Goal: Use online tool/utility: Utilize a website feature to perform a specific function

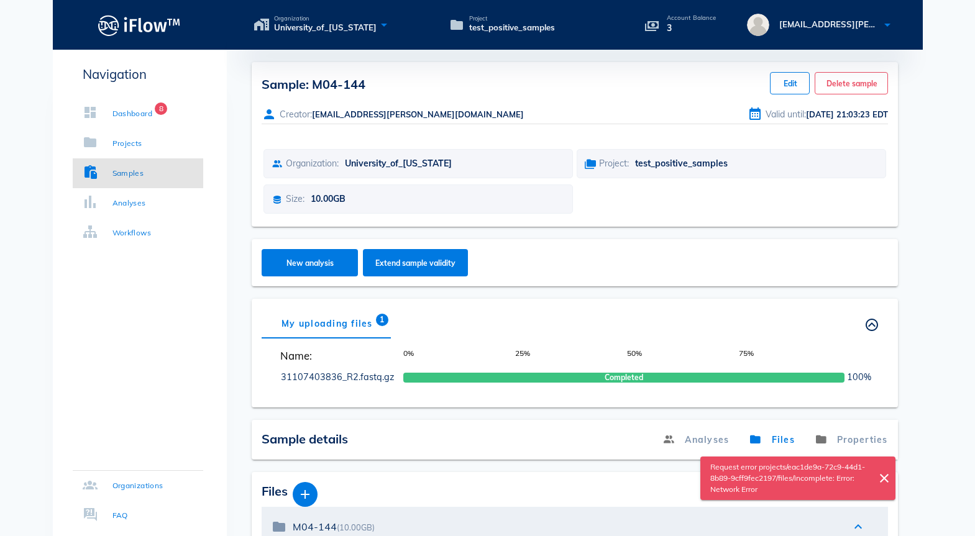
scroll to position [58, 0]
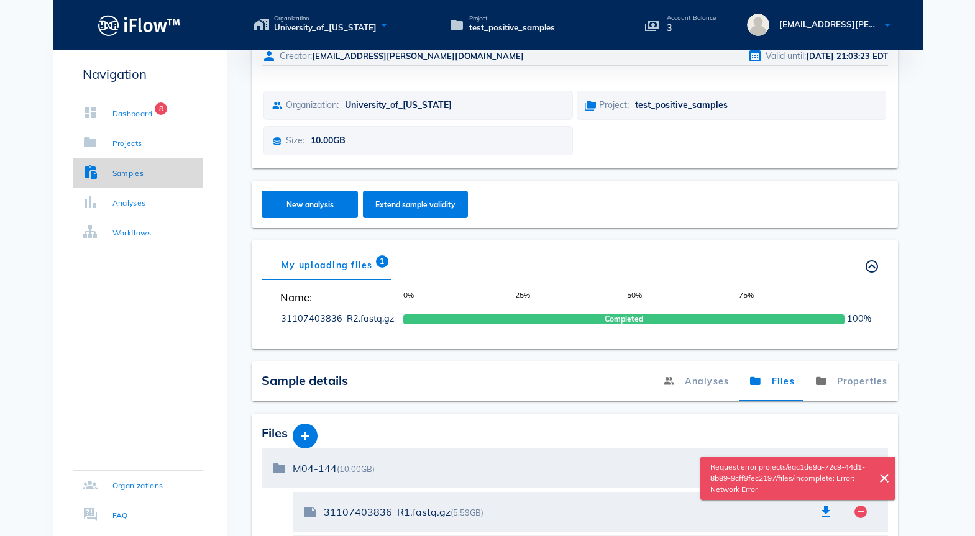
click at [121, 177] on div "Samples" at bounding box center [128, 173] width 32 height 12
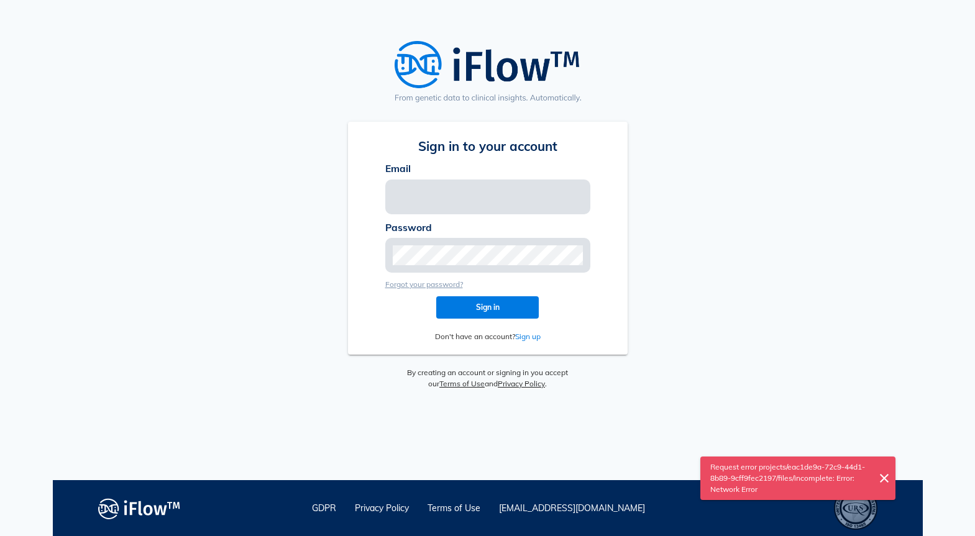
type input "[EMAIL_ADDRESS][PERSON_NAME][DOMAIN_NAME]"
click at [494, 310] on span "Sign in" at bounding box center [487, 307] width 83 height 9
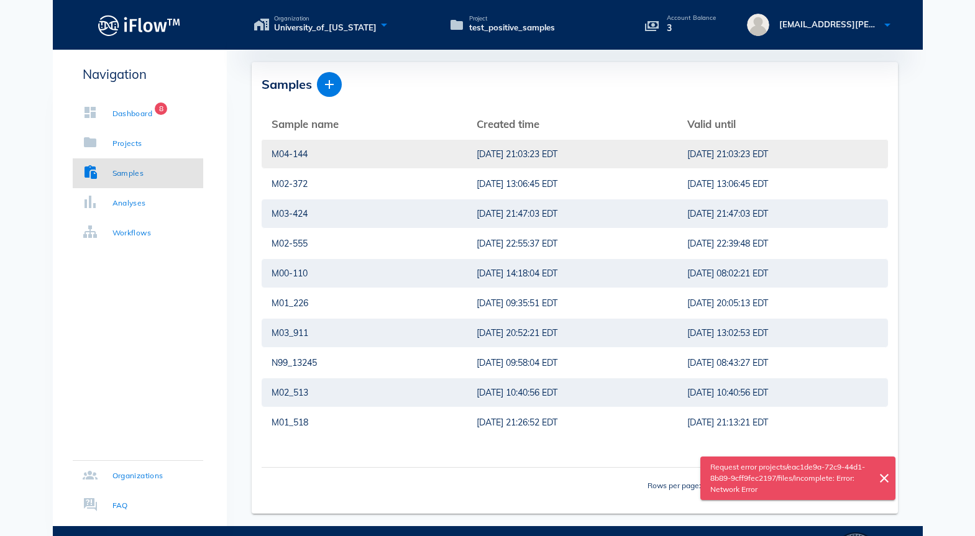
click at [482, 158] on div "[DATE] 21:03:23 EDT" at bounding box center [572, 154] width 191 height 29
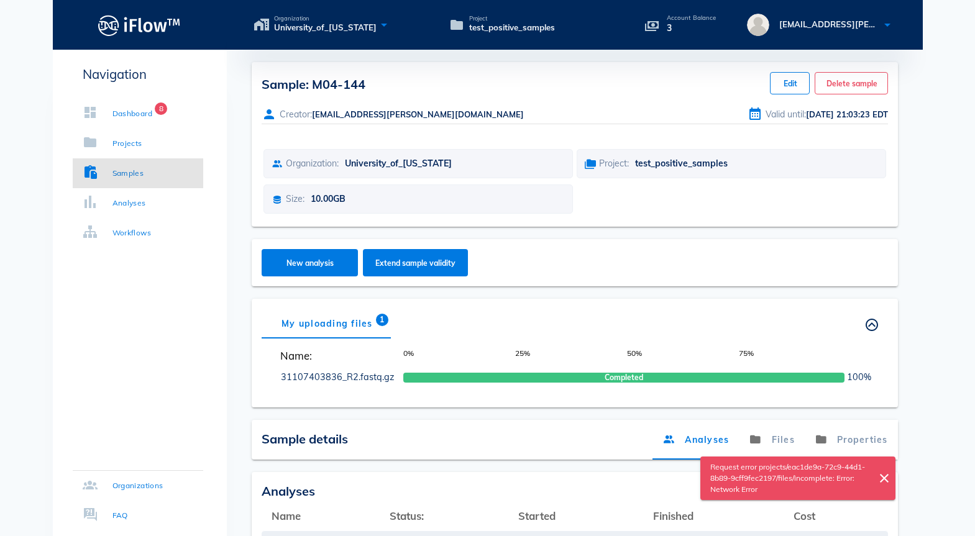
scroll to position [169, 0]
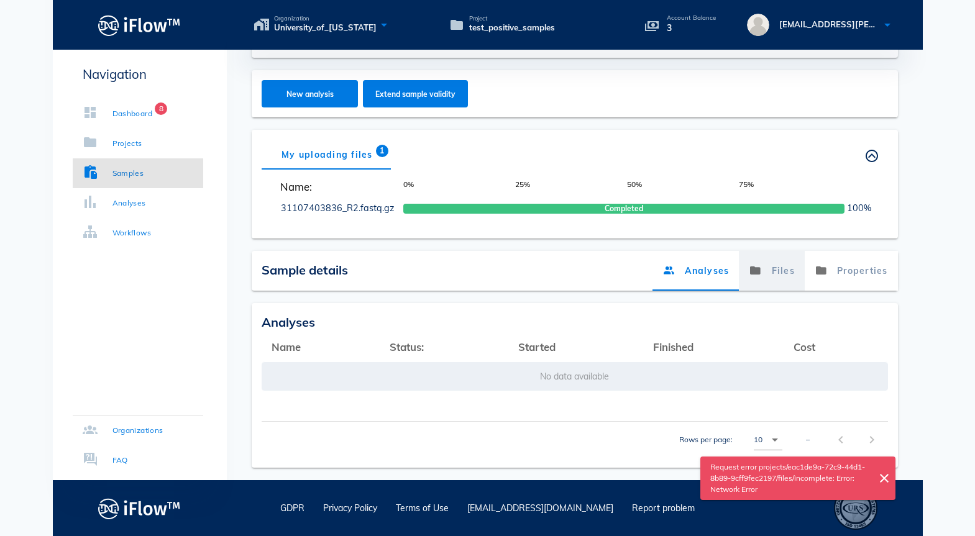
click at [781, 266] on link "Files" at bounding box center [772, 271] width 66 height 40
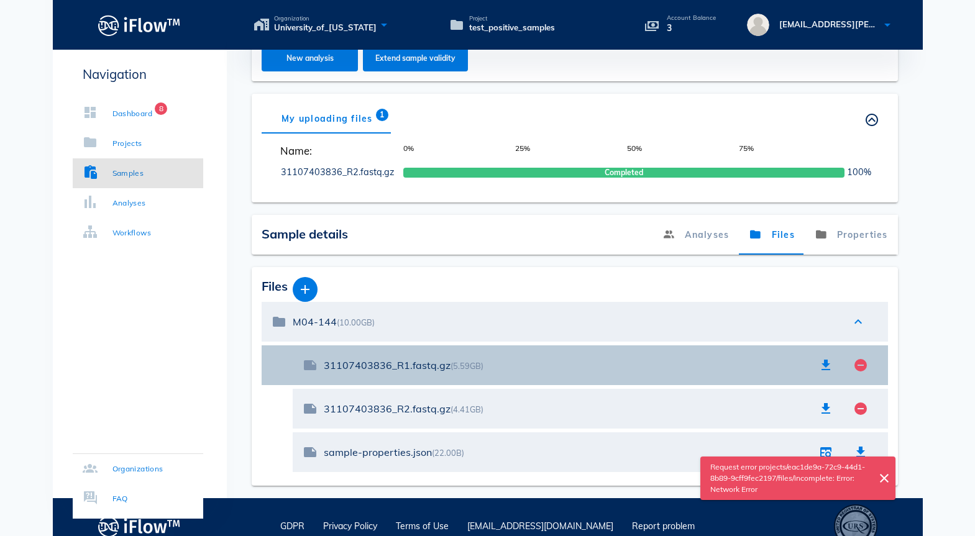
scroll to position [223, 0]
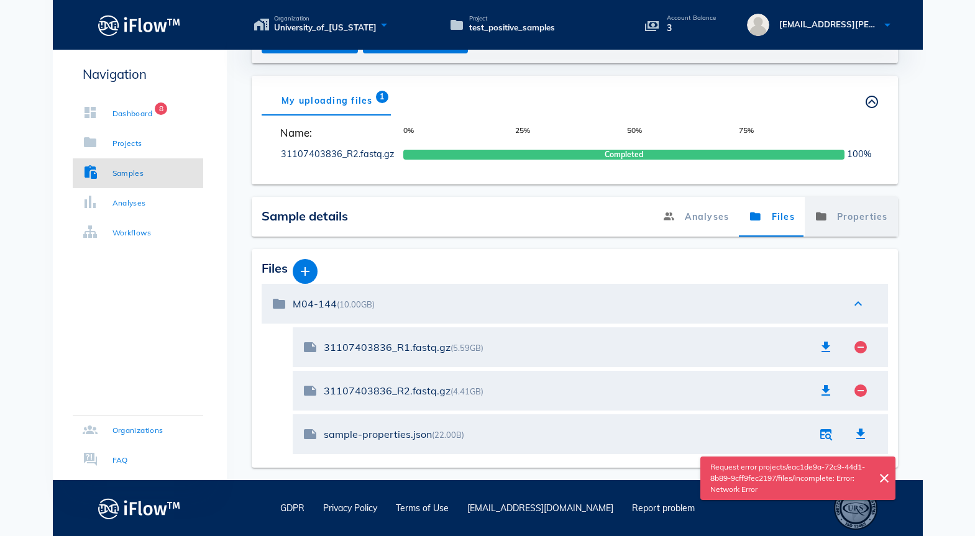
click at [860, 219] on link "Properties" at bounding box center [851, 217] width 93 height 40
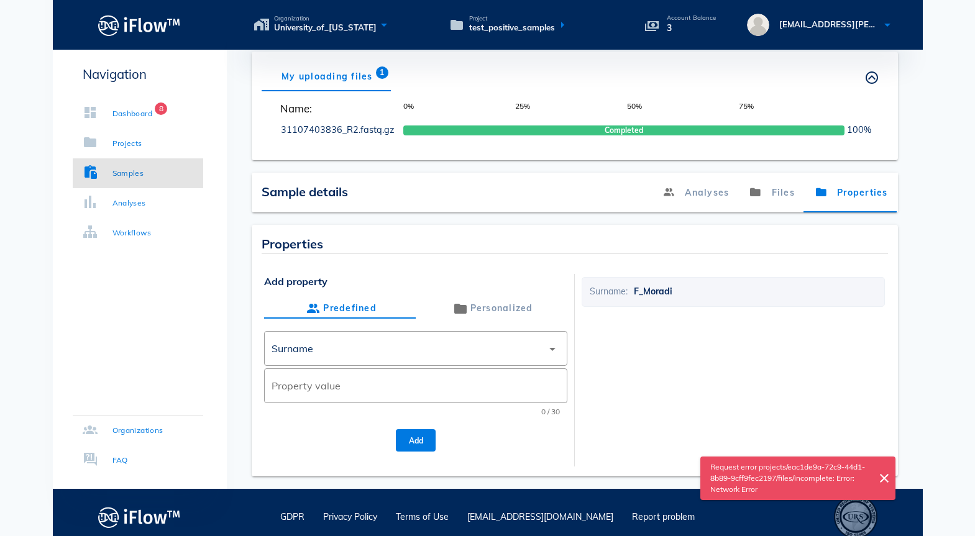
scroll to position [0, 0]
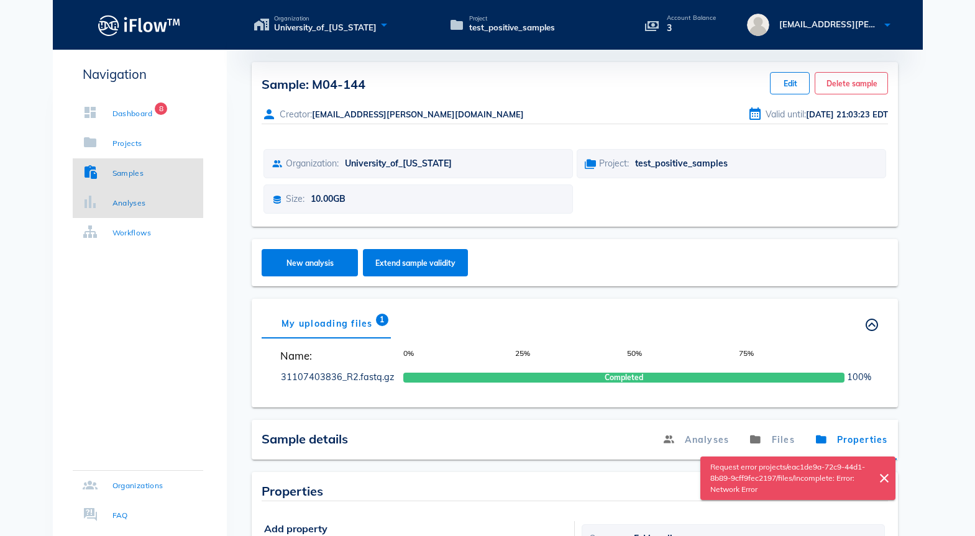
click at [142, 203] on div "Analyses" at bounding box center [129, 203] width 34 height 12
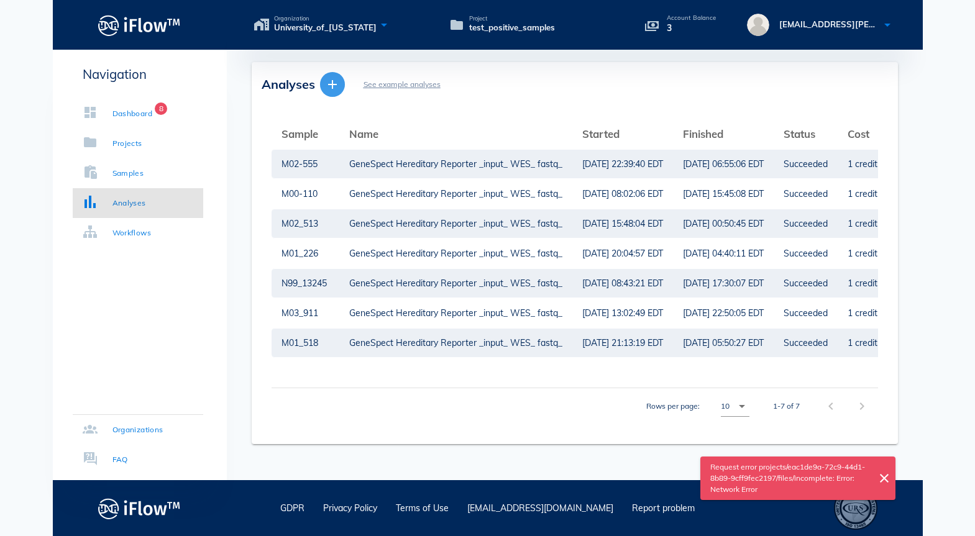
click at [332, 92] on button "button" at bounding box center [332, 84] width 25 height 25
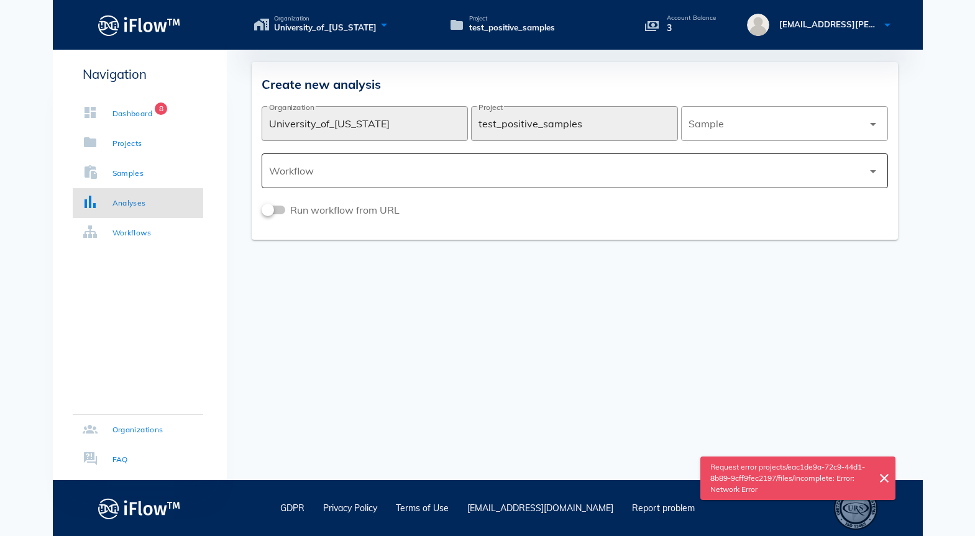
click at [334, 170] on div at bounding box center [566, 171] width 594 height 30
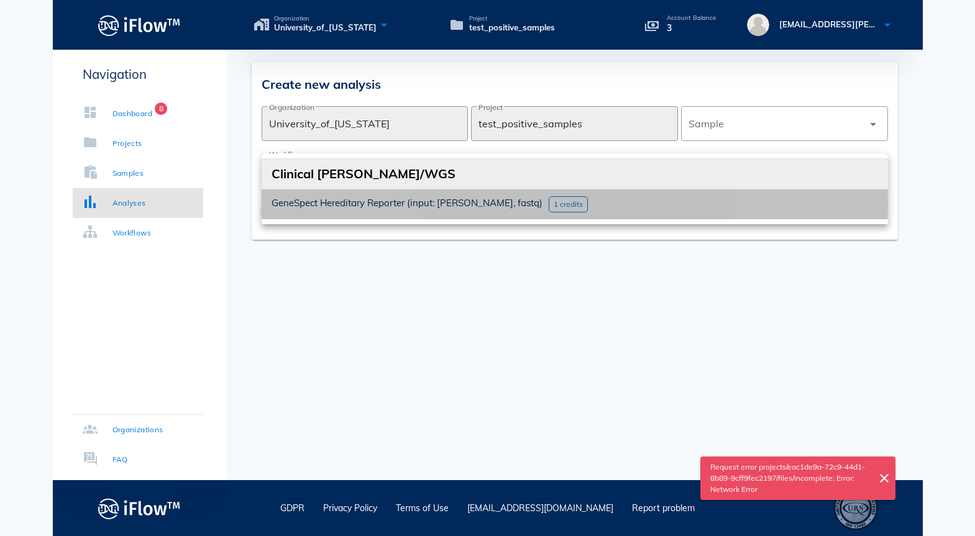
click at [554, 203] on span "1 credits" at bounding box center [568, 203] width 29 height 9
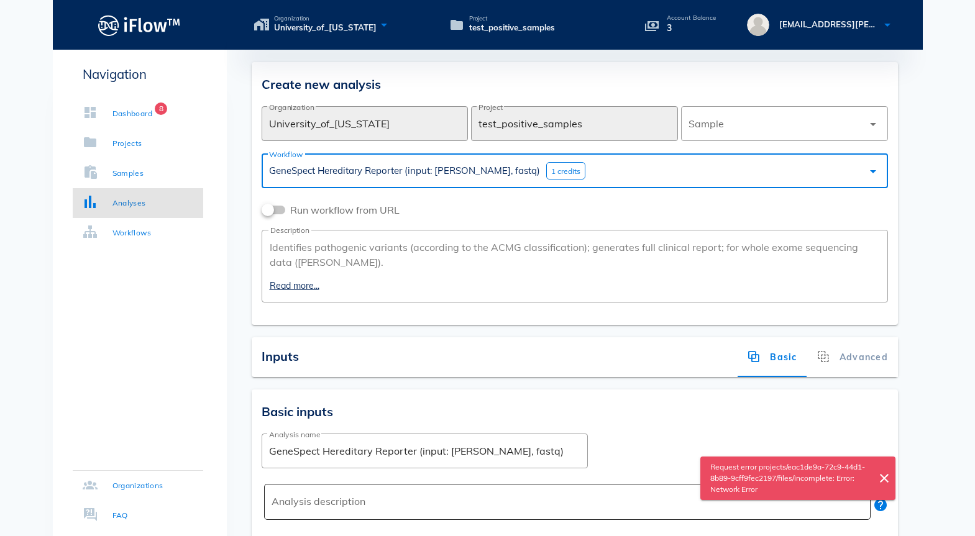
click at [284, 500] on textarea "Analysis description" at bounding box center [571, 505] width 599 height 30
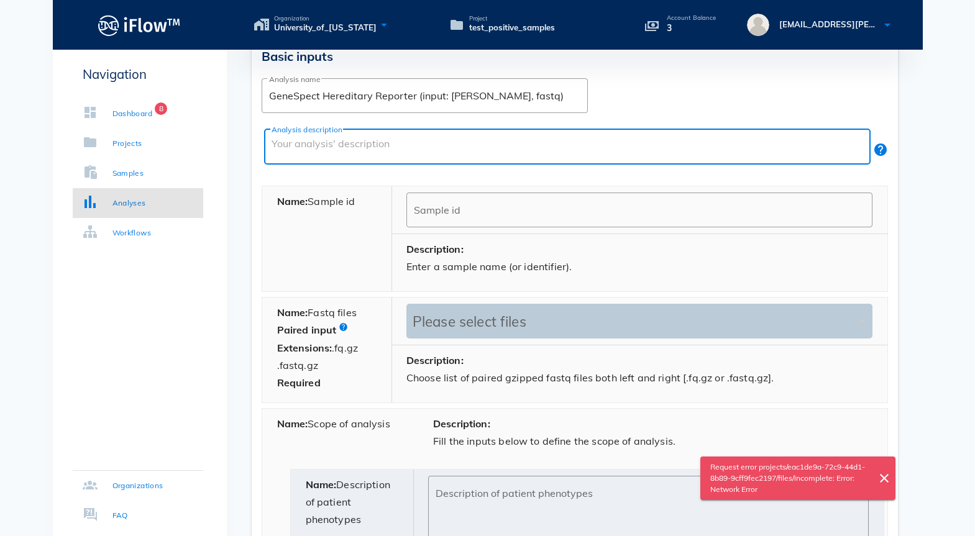
scroll to position [357, 0]
click at [421, 323] on div "Please select files" at bounding box center [633, 319] width 447 height 17
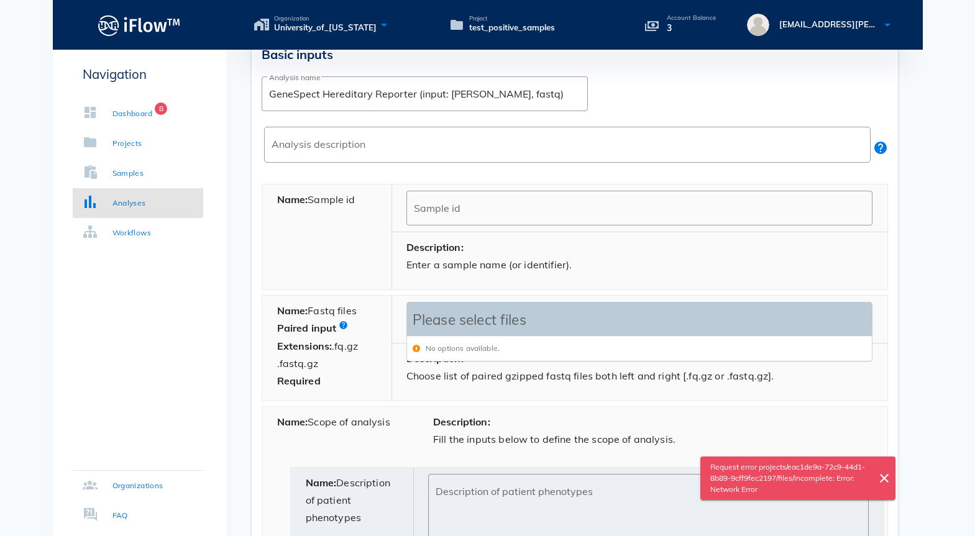
scroll to position [24, 465]
click at [421, 323] on div "Please select files" at bounding box center [633, 319] width 447 height 17
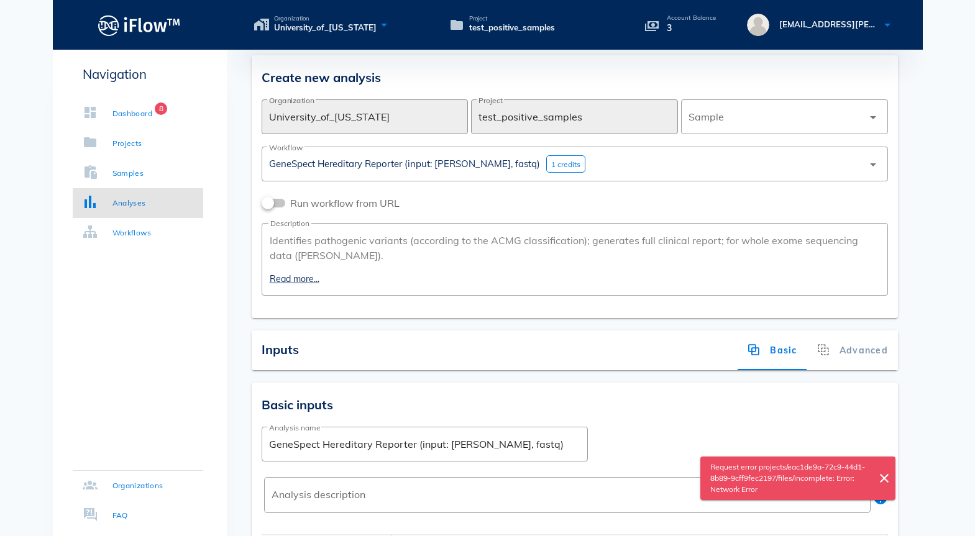
scroll to position [0, 0]
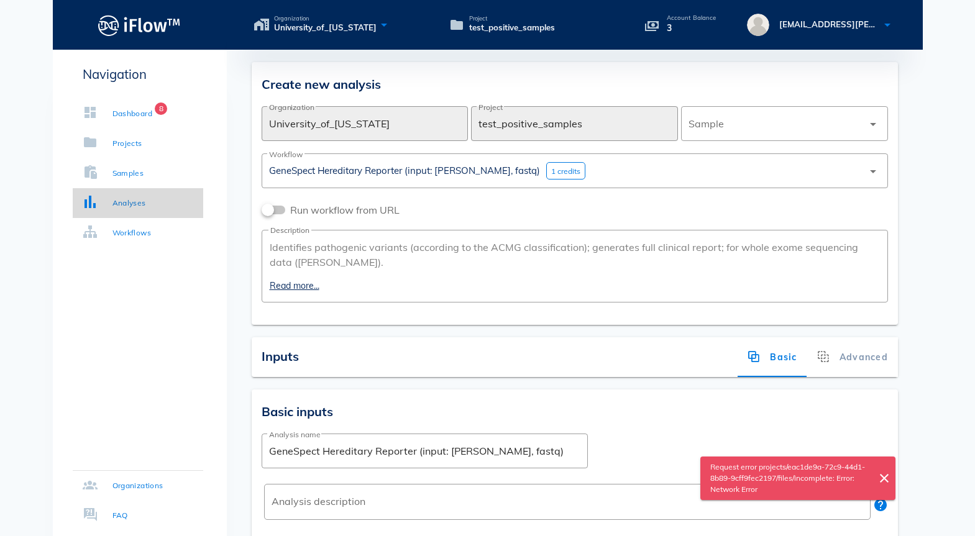
click at [101, 208] on div "Analyses" at bounding box center [114, 203] width 63 height 12
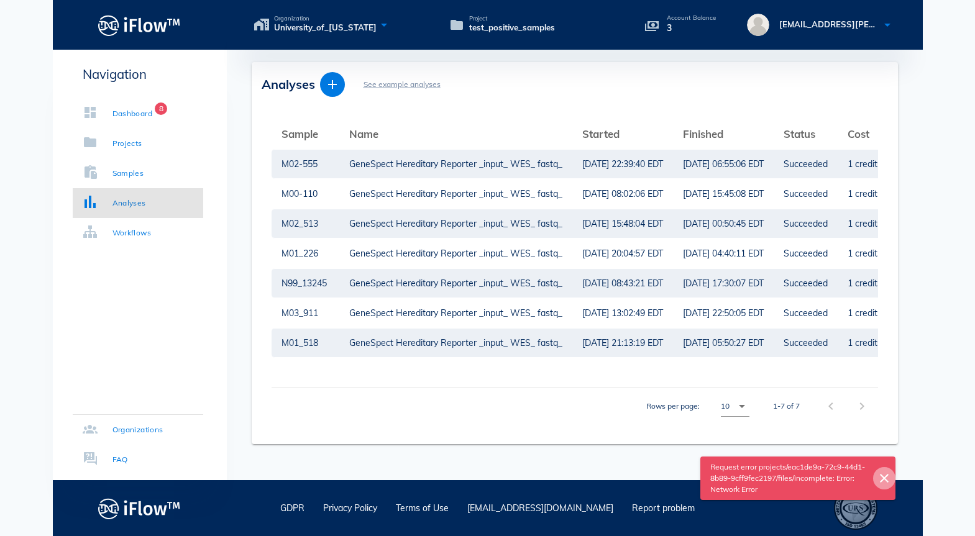
click at [884, 484] on icon "close" at bounding box center [884, 478] width 15 height 15
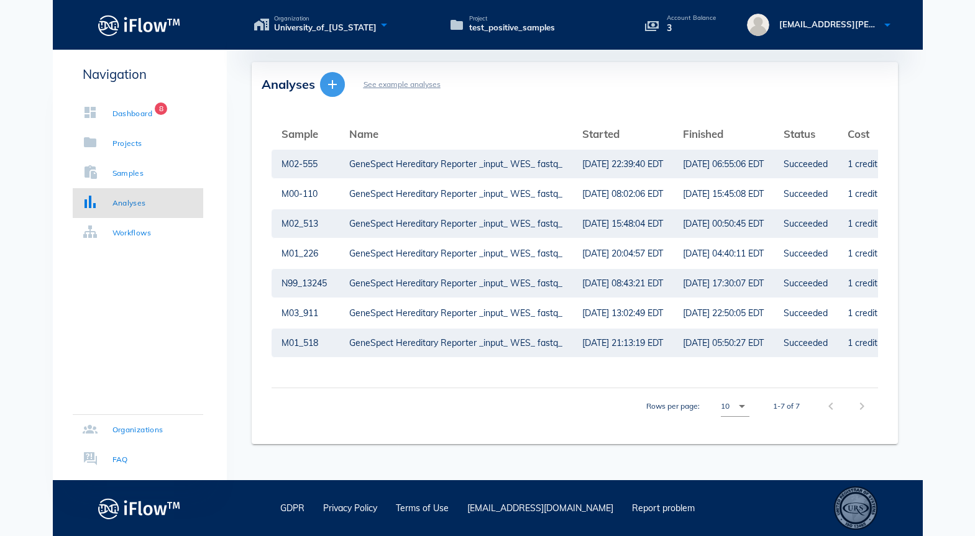
click at [336, 81] on icon "button" at bounding box center [332, 84] width 15 height 15
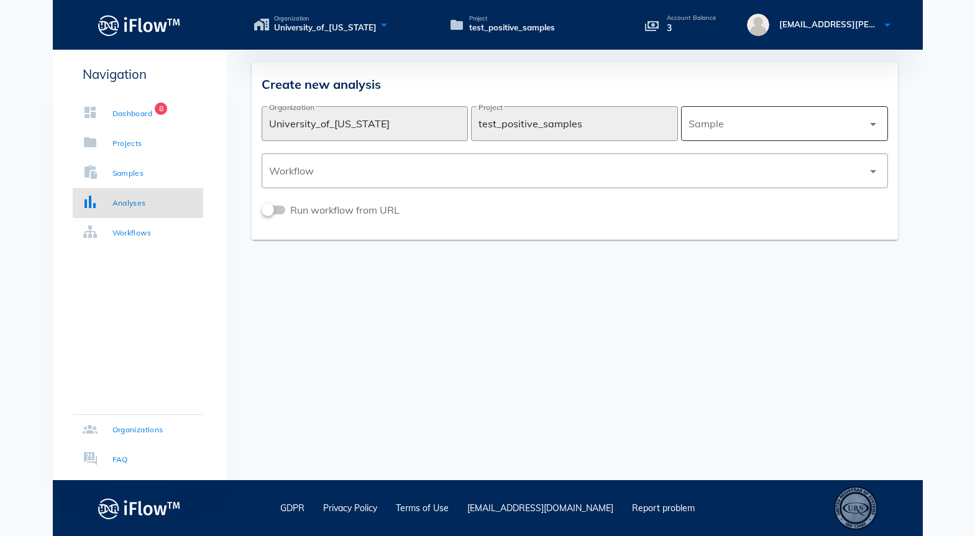
click at [727, 116] on div at bounding box center [776, 124] width 175 height 30
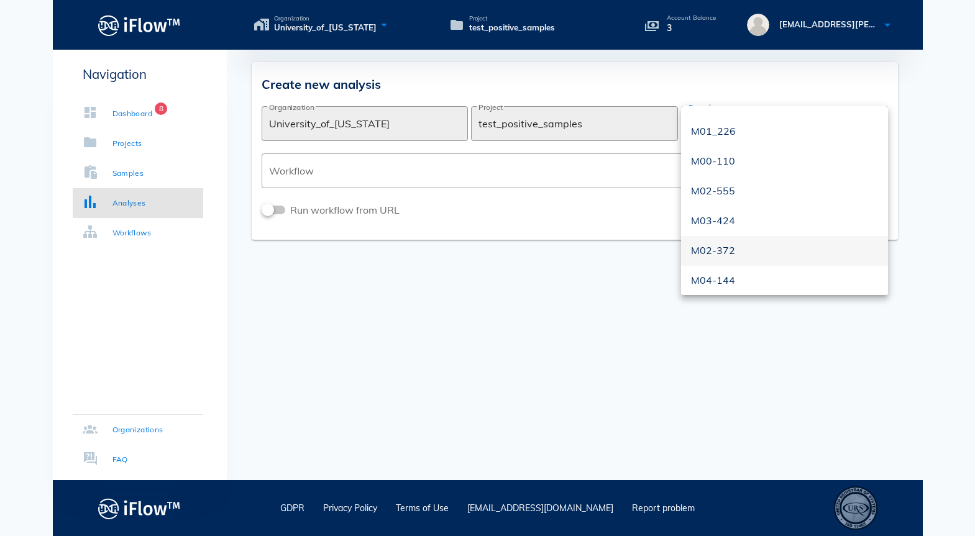
scroll to position [119, 0]
click at [721, 278] on div "M04-144" at bounding box center [784, 275] width 187 height 12
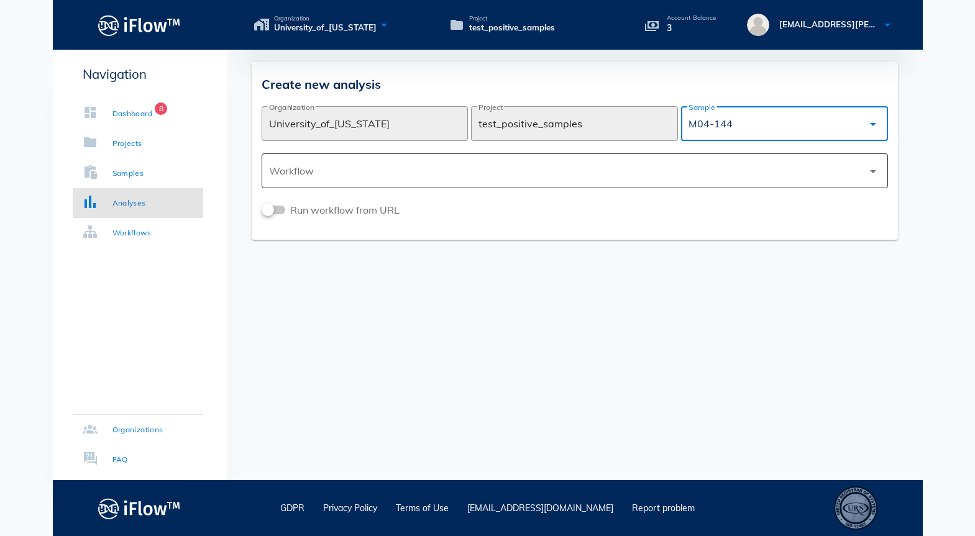
click at [309, 174] on div at bounding box center [566, 171] width 594 height 30
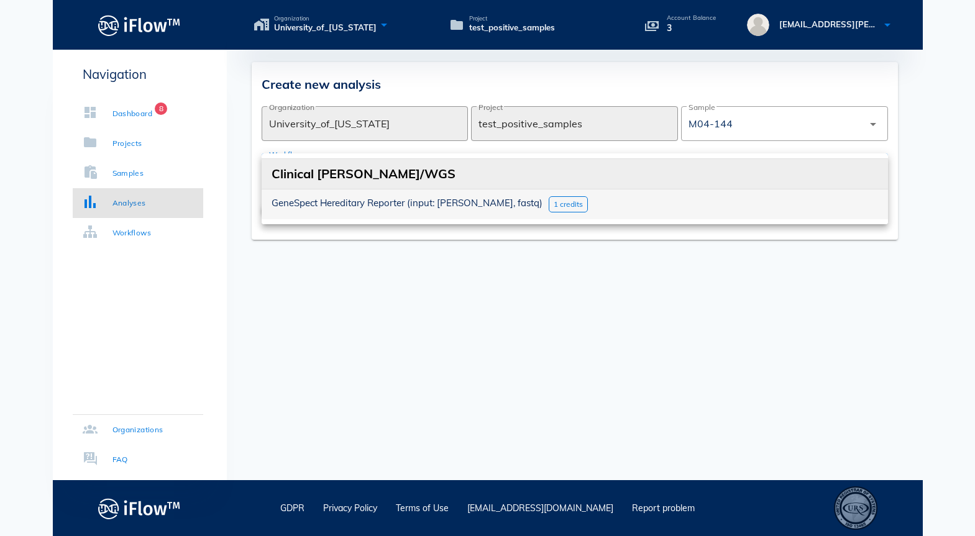
click at [554, 206] on span "1 credits" at bounding box center [568, 203] width 29 height 9
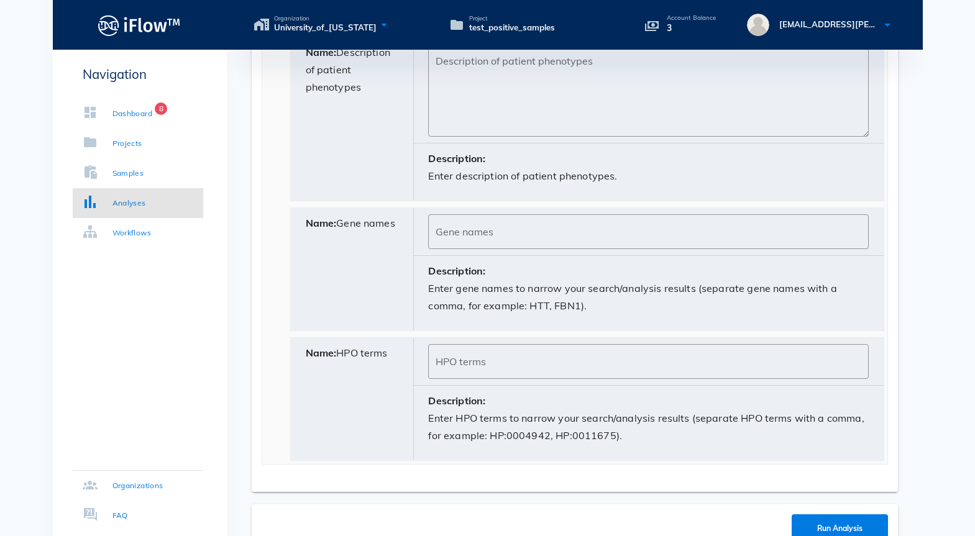
scroll to position [798, 0]
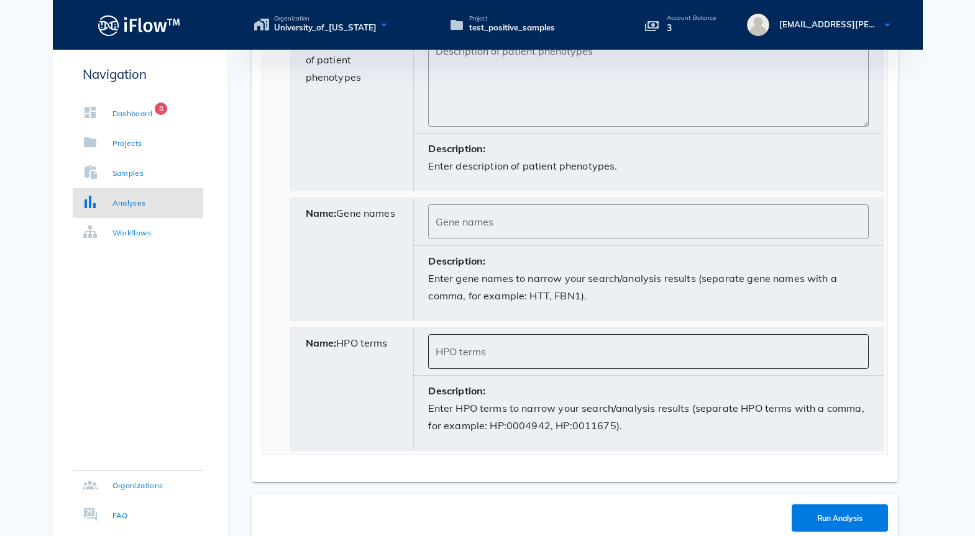
click at [457, 347] on div "HPO terms" at bounding box center [648, 351] width 425 height 35
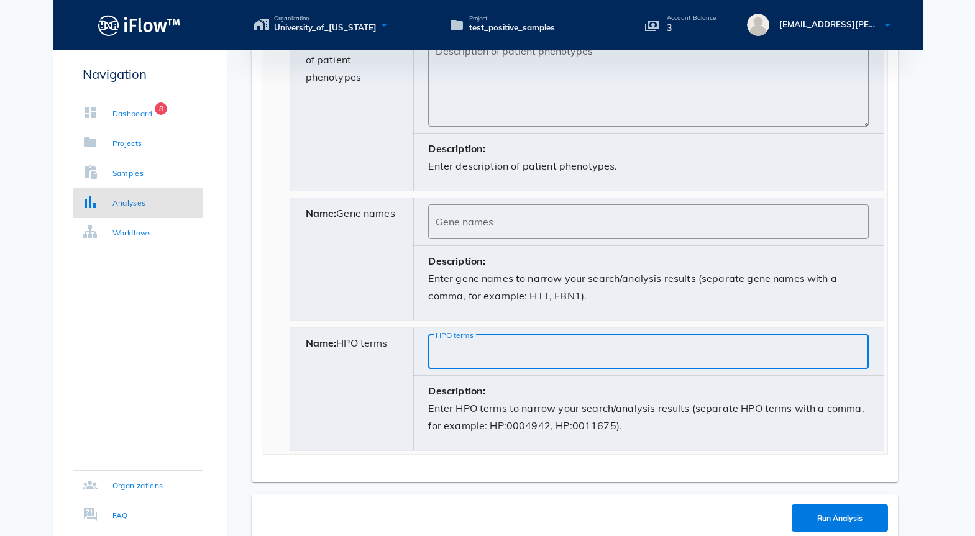
paste input "HP:0000365"
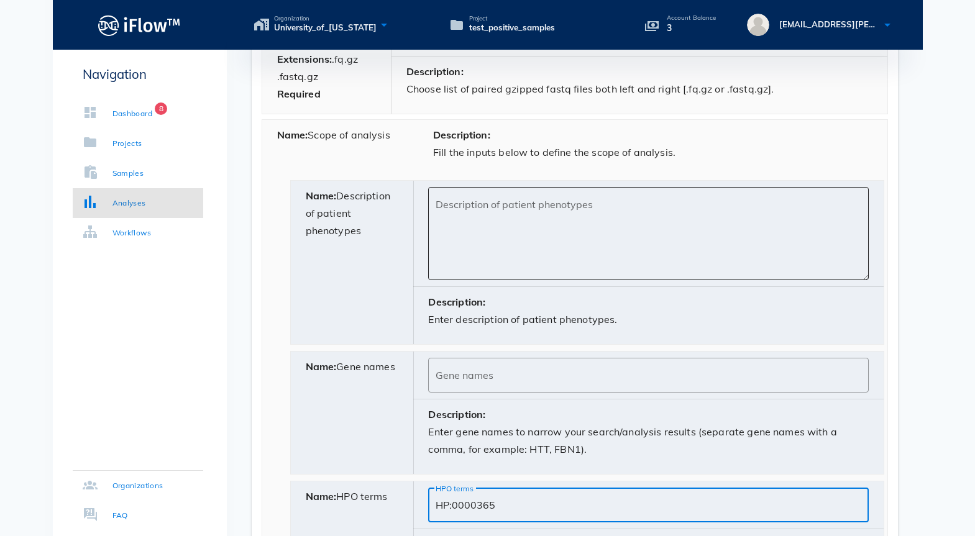
scroll to position [645, 0]
type input "HP:0000365"
click at [469, 208] on textarea "Description of patient phenotypes" at bounding box center [652, 236] width 433 height 87
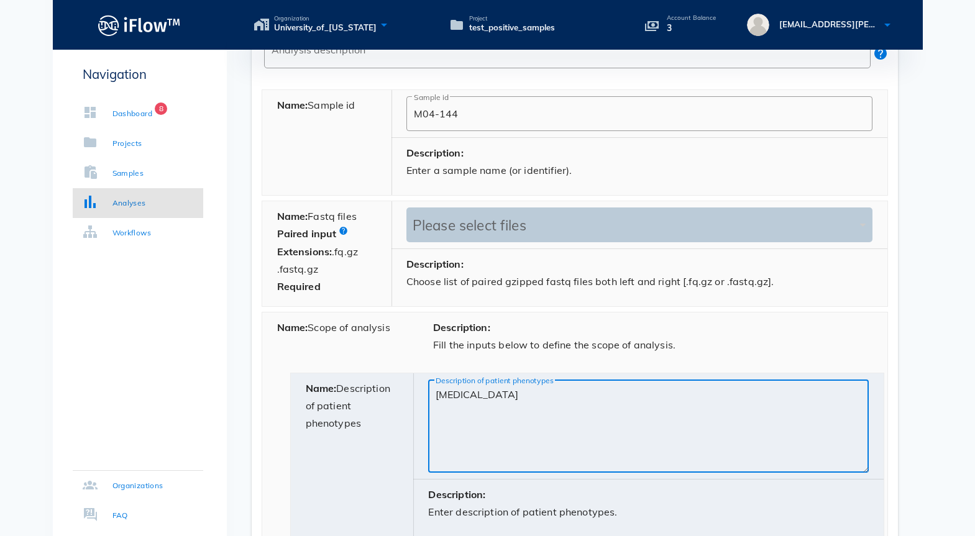
scroll to position [356, 0]
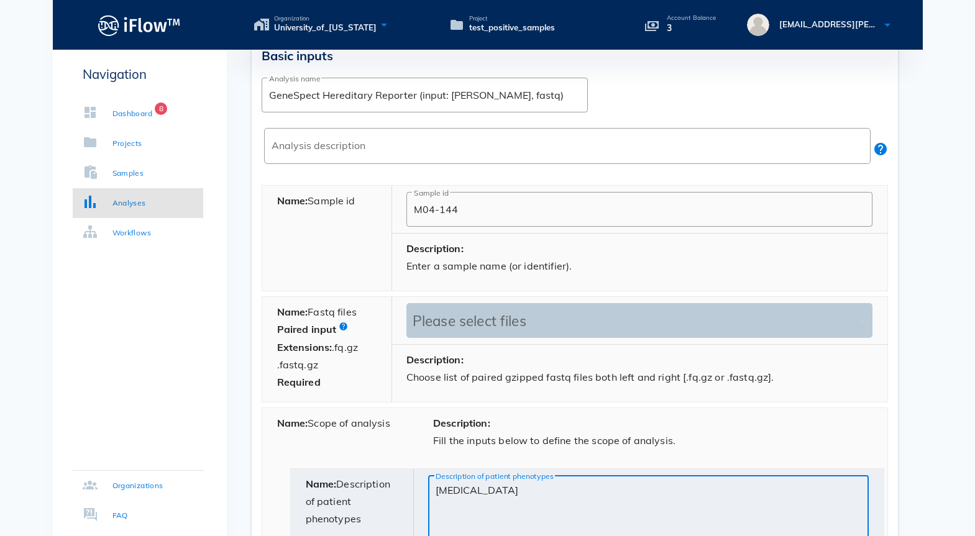
type textarea "[MEDICAL_DATA]"
click at [470, 318] on div "Please select files" at bounding box center [633, 321] width 447 height 17
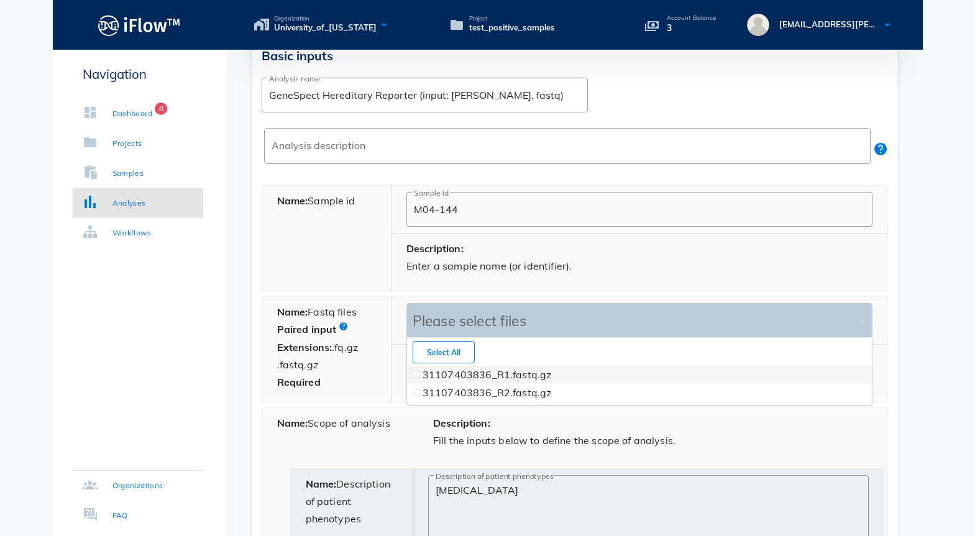
scroll to position [66, 465]
click at [419, 377] on span at bounding box center [416, 374] width 7 height 7
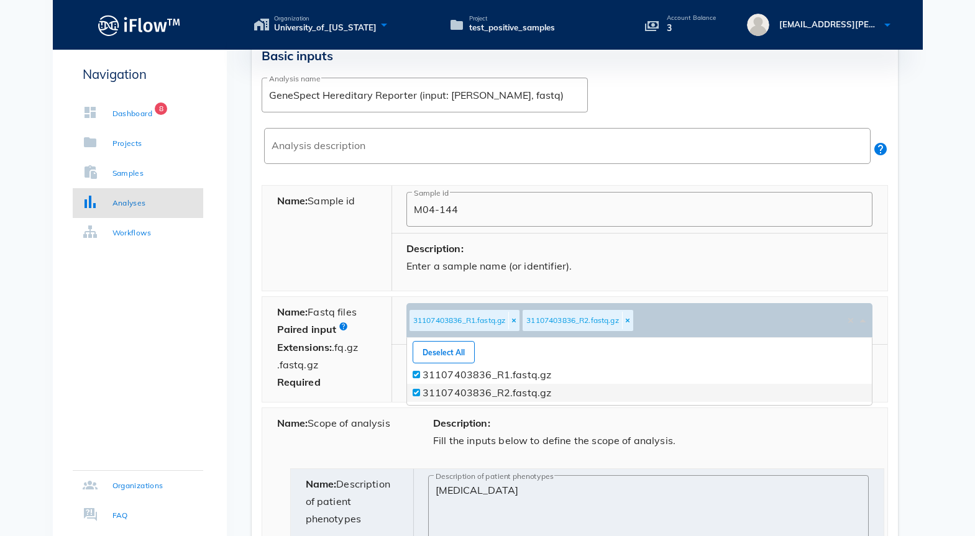
click at [417, 393] on span at bounding box center [416, 392] width 5 height 5
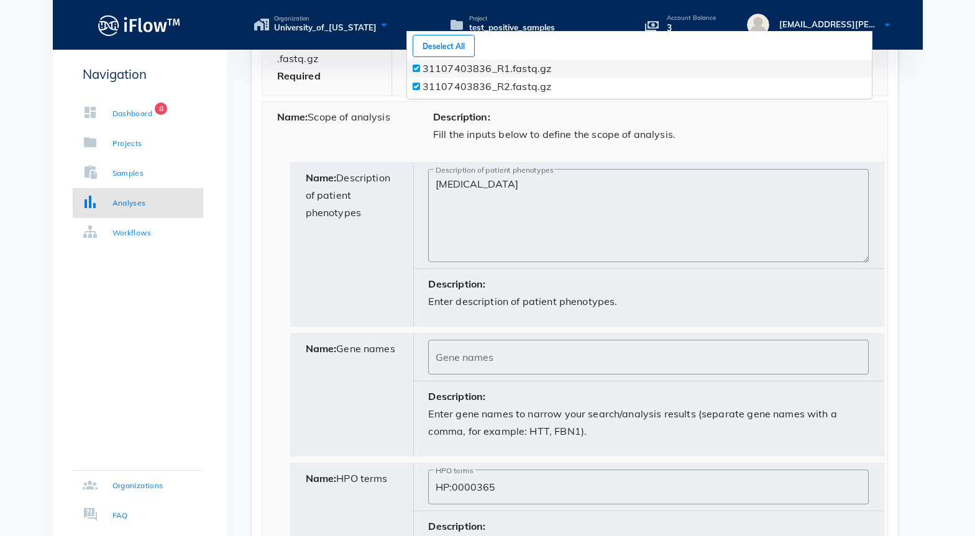
scroll to position [872, 0]
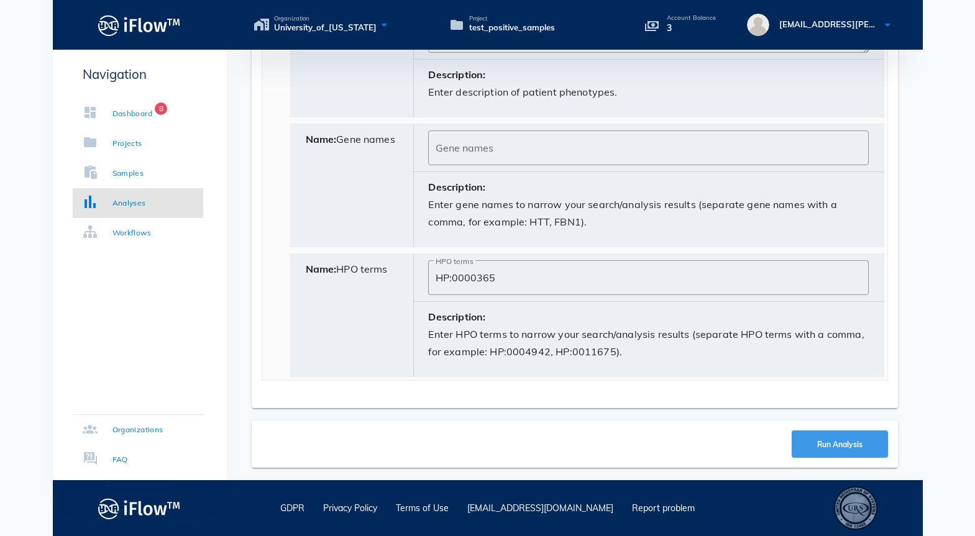
click at [817, 444] on span "Run Analysis" at bounding box center [840, 444] width 46 height 9
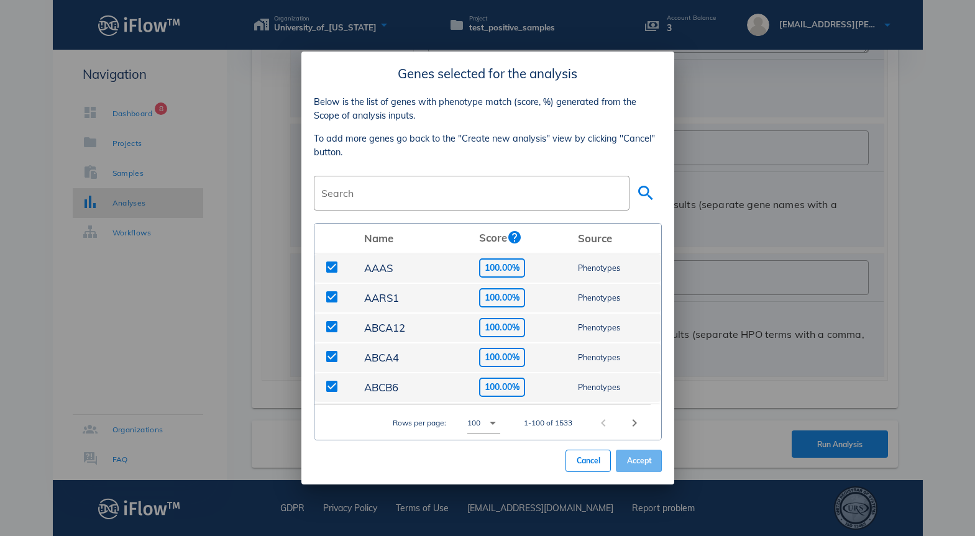
click at [636, 462] on span "Accept" at bounding box center [638, 460] width 25 height 9
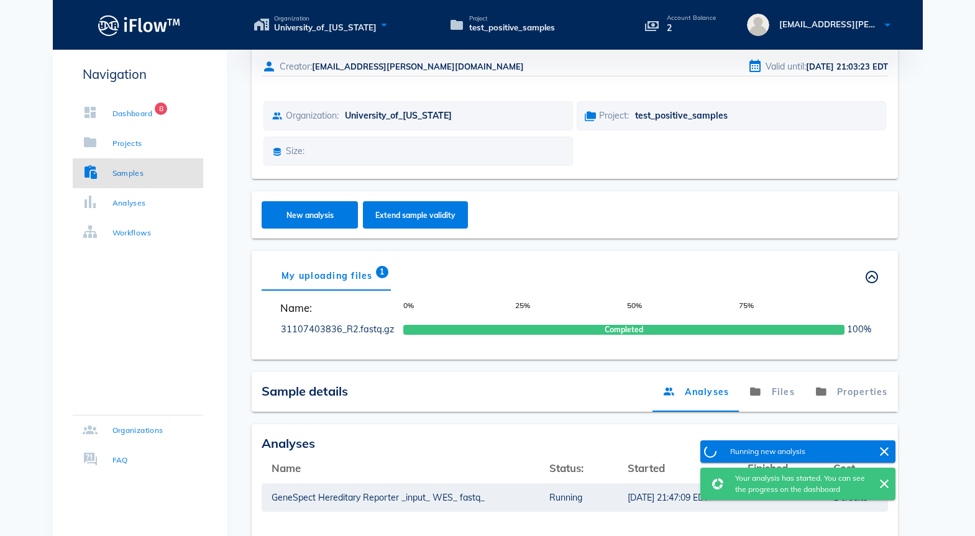
scroll to position [169, 0]
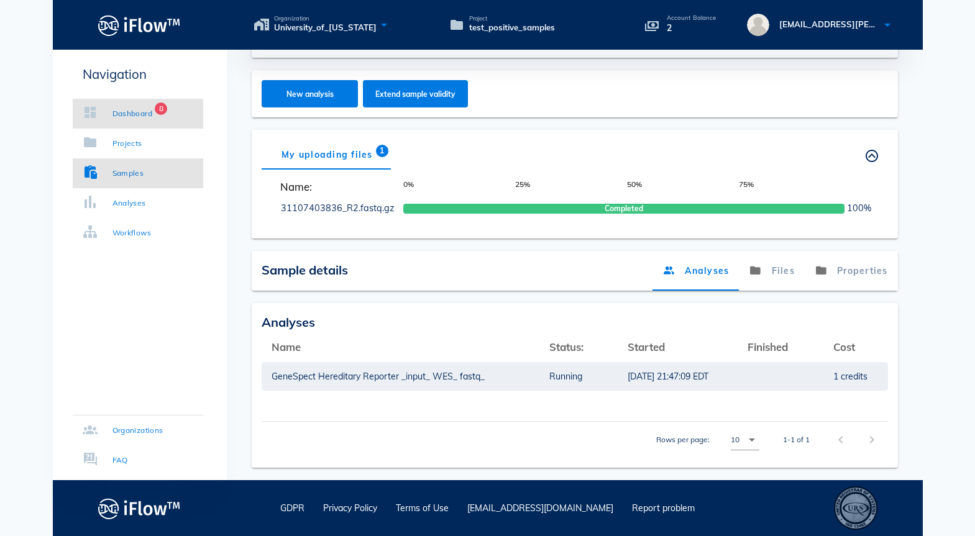
click at [135, 117] on div "Dashboard" at bounding box center [132, 114] width 40 height 12
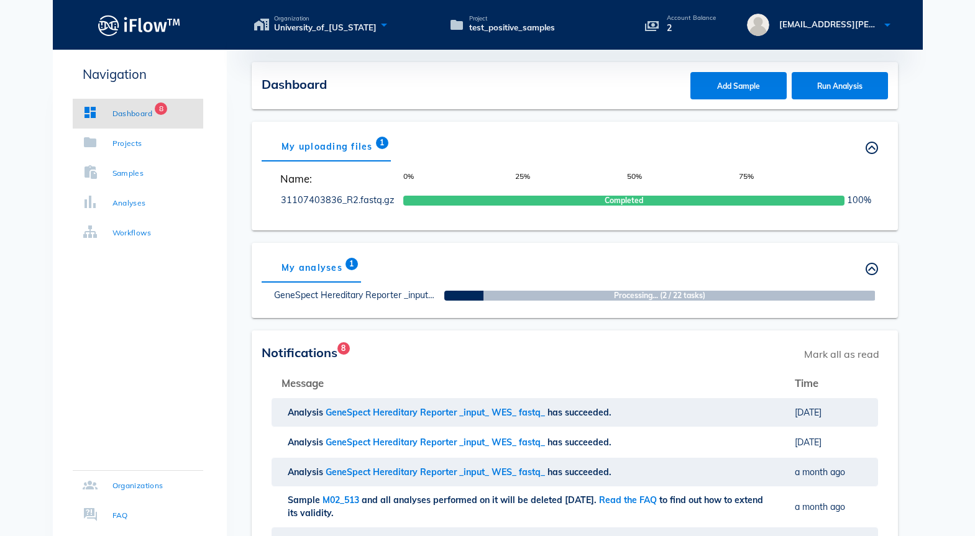
click at [515, 251] on div "My analyses 1 Others' analyses GeneSpect Hereditary Reporter _input_ WES_ fastq…" at bounding box center [575, 280] width 646 height 75
